Goal: Communication & Community: Answer question/provide support

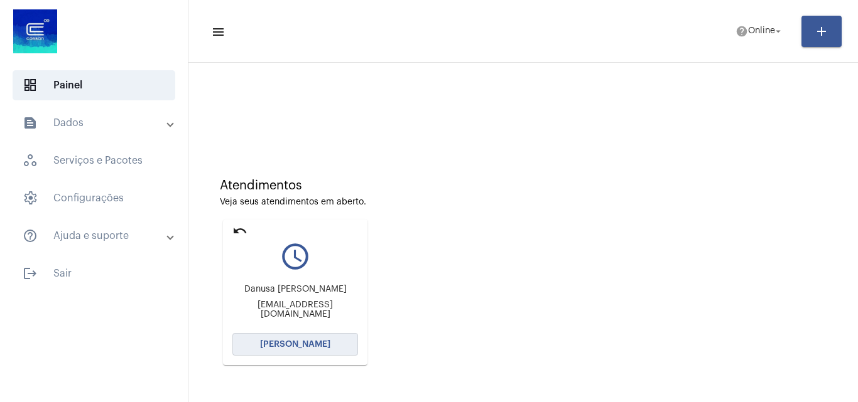
click at [320, 338] on button "[PERSON_NAME]" at bounding box center [295, 344] width 126 height 23
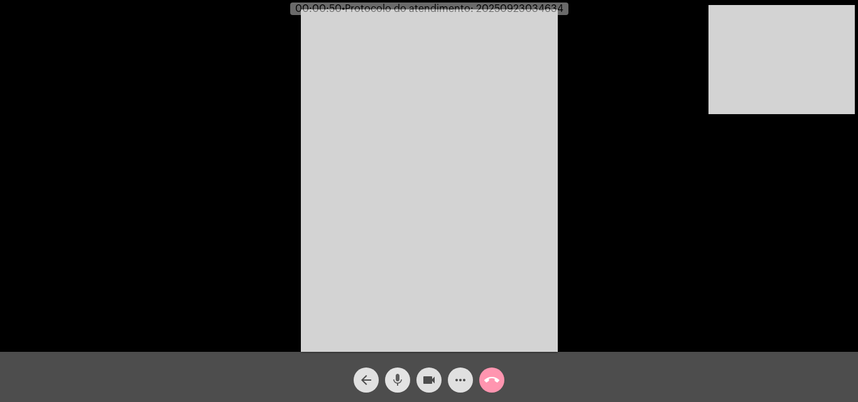
click at [388, 384] on button "mic" at bounding box center [397, 380] width 25 height 25
click at [388, 384] on button "mic_off" at bounding box center [397, 380] width 25 height 25
click at [399, 375] on mat-icon "mic" at bounding box center [397, 380] width 15 height 15
drag, startPoint x: 421, startPoint y: 377, endPoint x: 392, endPoint y: 344, distance: 44.1
click at [422, 377] on mat-icon "videocam" at bounding box center [428, 380] width 15 height 15
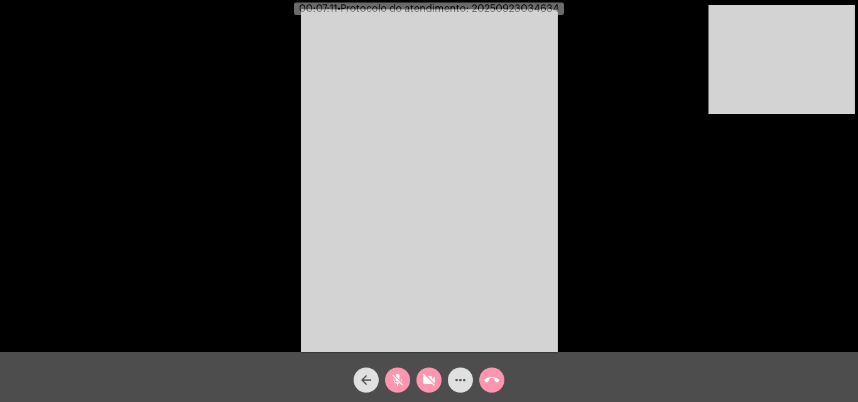
click at [426, 377] on mat-icon "videocam_off" at bounding box center [428, 380] width 15 height 15
drag, startPoint x: 397, startPoint y: 377, endPoint x: 206, endPoint y: 95, distance: 340.7
click at [397, 377] on mat-icon "mic_off" at bounding box center [397, 380] width 15 height 15
click at [392, 376] on mat-icon "mic" at bounding box center [397, 380] width 15 height 15
click at [434, 386] on mat-icon "videocam" at bounding box center [428, 380] width 15 height 15
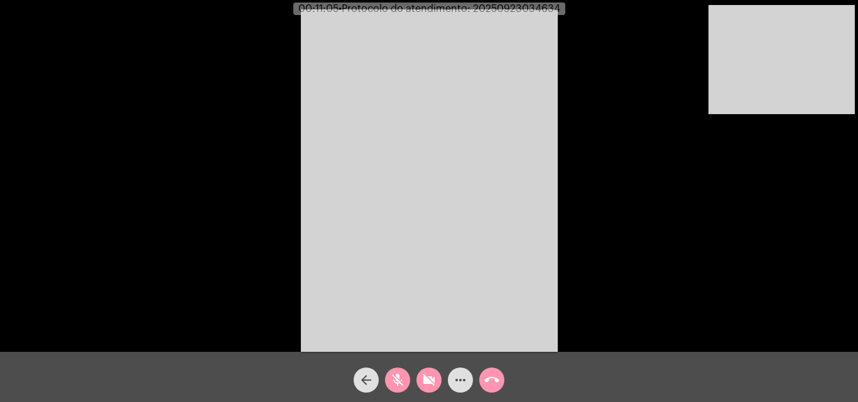
click at [420, 379] on button "videocam_off" at bounding box center [428, 380] width 25 height 25
click at [400, 379] on mat-icon "mic_off" at bounding box center [397, 380] width 15 height 15
click at [406, 379] on button "mic" at bounding box center [397, 380] width 25 height 25
click at [401, 381] on mat-icon "mic_off" at bounding box center [397, 380] width 15 height 15
click at [399, 379] on mat-icon "mic" at bounding box center [397, 380] width 15 height 15
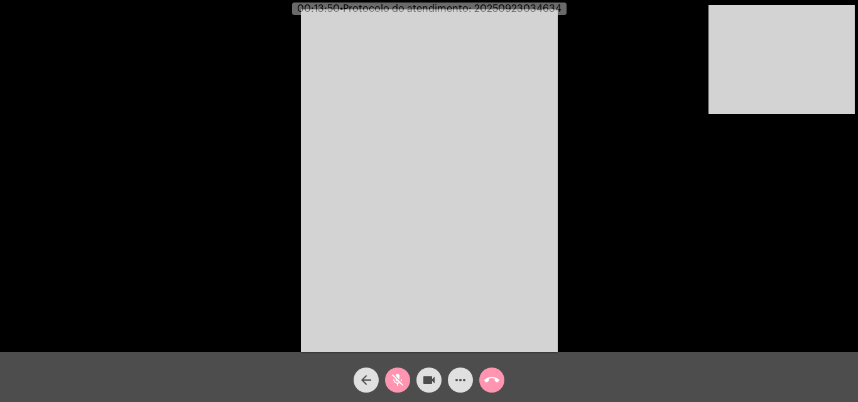
click at [428, 382] on mat-icon "videocam" at bounding box center [428, 380] width 15 height 15
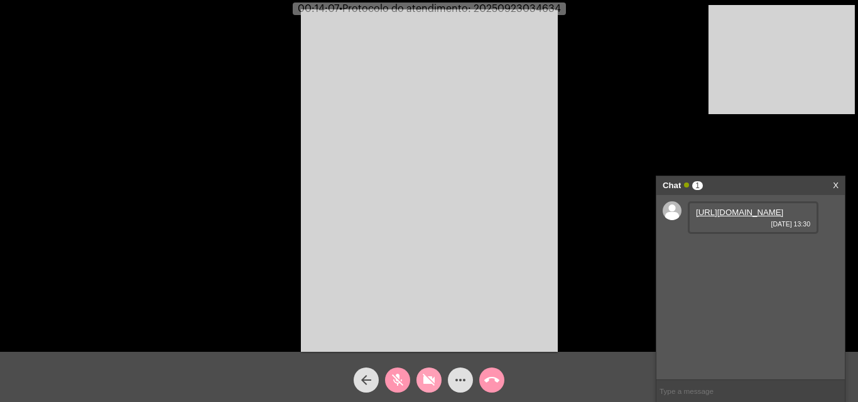
click at [427, 390] on span "videocam_off" at bounding box center [428, 380] width 15 height 25
click at [740, 217] on link "[URL][DOMAIN_NAME]" at bounding box center [739, 212] width 87 height 9
click at [392, 370] on span "mic_off" at bounding box center [397, 380] width 15 height 25
click at [399, 382] on mat-icon "mic" at bounding box center [397, 380] width 15 height 15
click at [431, 375] on mat-icon "videocam" at bounding box center [428, 380] width 15 height 15
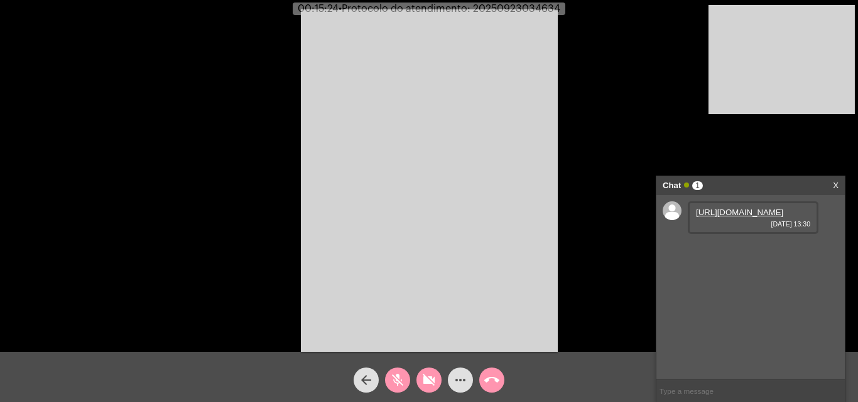
click at [422, 370] on div "videocam_off" at bounding box center [428, 377] width 31 height 31
click at [393, 380] on mat-icon "mic_off" at bounding box center [397, 380] width 15 height 15
click at [399, 382] on mat-icon "mic" at bounding box center [397, 380] width 15 height 15
click at [399, 382] on mat-icon "mic_off" at bounding box center [397, 380] width 15 height 15
click at [454, 379] on mat-icon "more_horiz" at bounding box center [460, 380] width 15 height 15
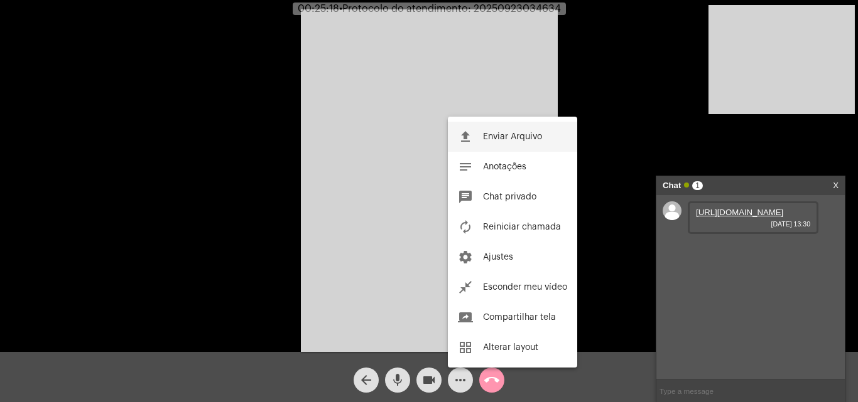
click at [484, 137] on span "Enviar Arquivo" at bounding box center [512, 136] width 59 height 9
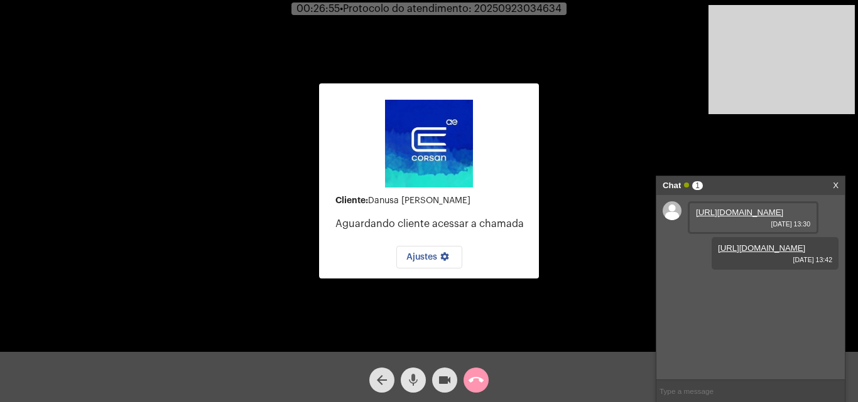
click at [412, 373] on mat-icon "mic" at bounding box center [413, 380] width 15 height 15
click at [438, 379] on mat-icon "videocam" at bounding box center [444, 380] width 15 height 15
click at [438, 383] on mat-icon "videocam_off" at bounding box center [444, 380] width 15 height 15
click at [412, 379] on mat-icon "mic_off" at bounding box center [413, 380] width 15 height 15
click at [481, 385] on mat-icon "call_end" at bounding box center [475, 380] width 15 height 15
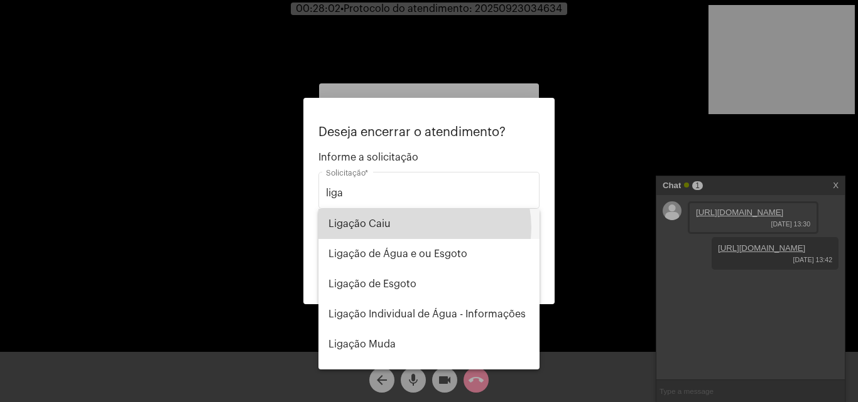
click at [415, 228] on span "Ligação Caiu" at bounding box center [428, 224] width 201 height 30
type input "Ligação Caiu"
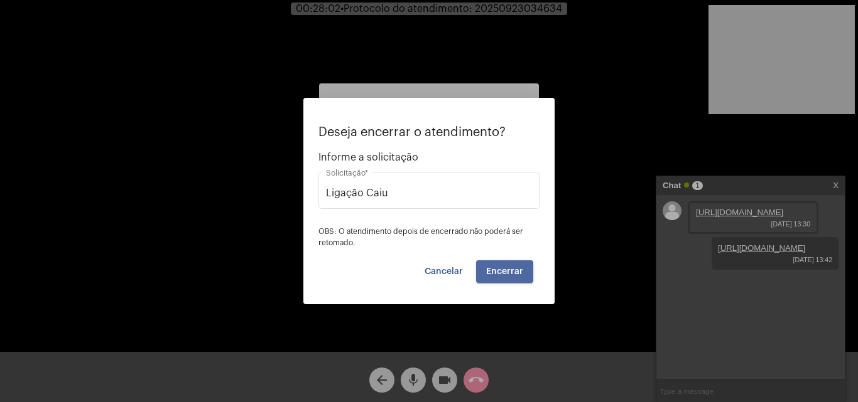
click at [494, 271] on span "Encerrar" at bounding box center [504, 271] width 37 height 9
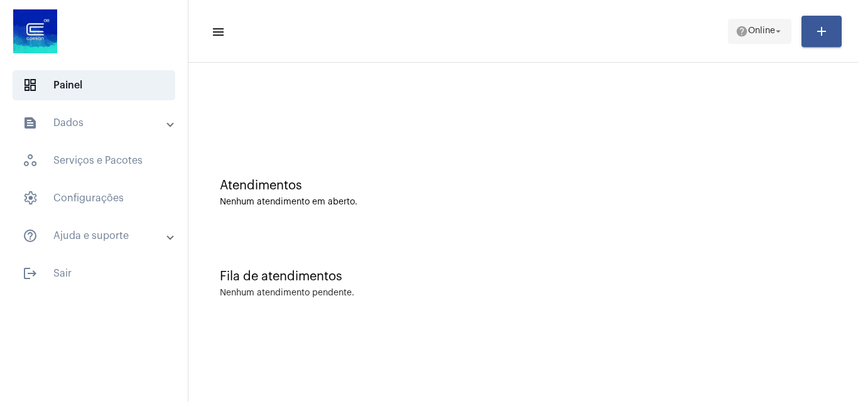
click at [767, 31] on span "Online" at bounding box center [761, 31] width 27 height 9
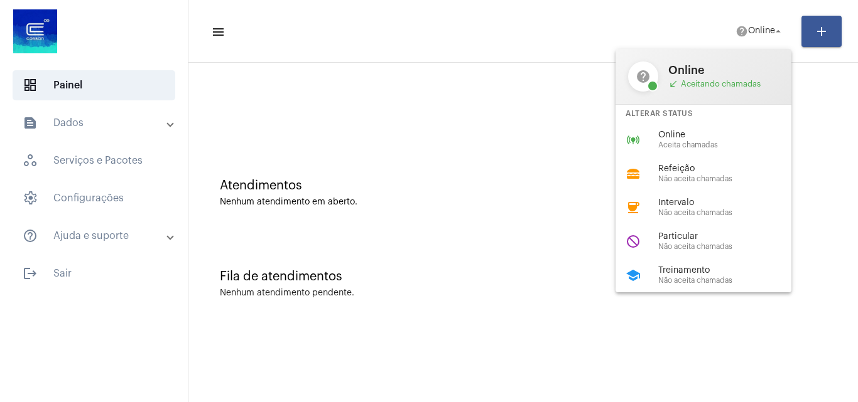
click at [676, 204] on span "Intervalo" at bounding box center [729, 202] width 143 height 9
